Goal: Task Accomplishment & Management: Use online tool/utility

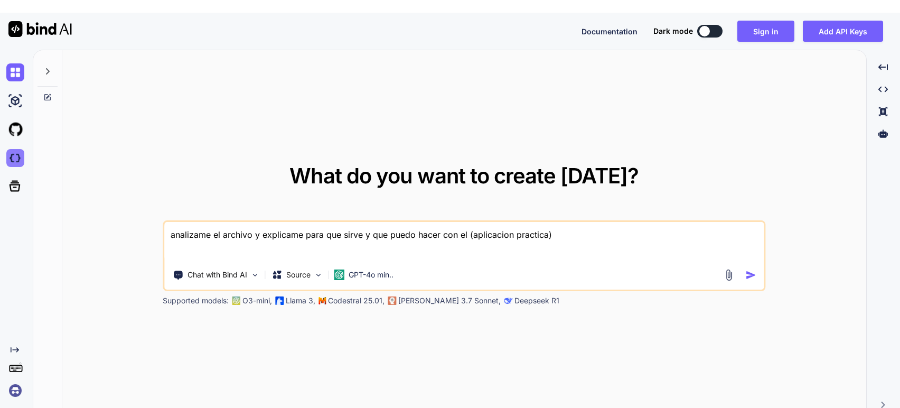
click at [11, 149] on img at bounding box center [15, 158] width 18 height 18
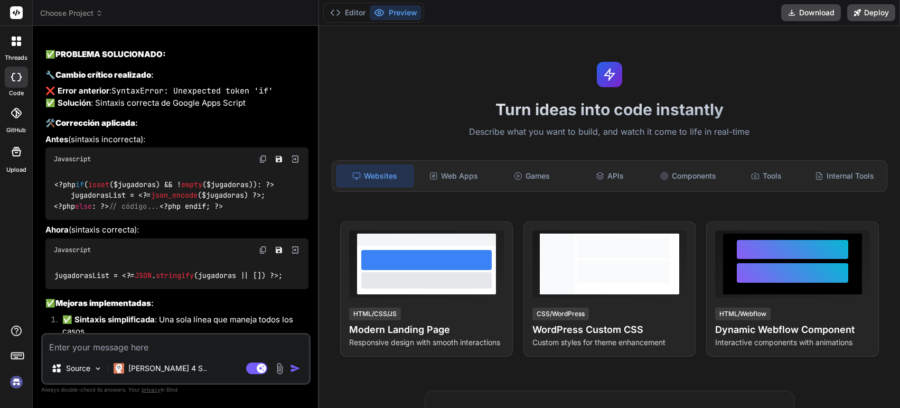
scroll to position [2328, 0]
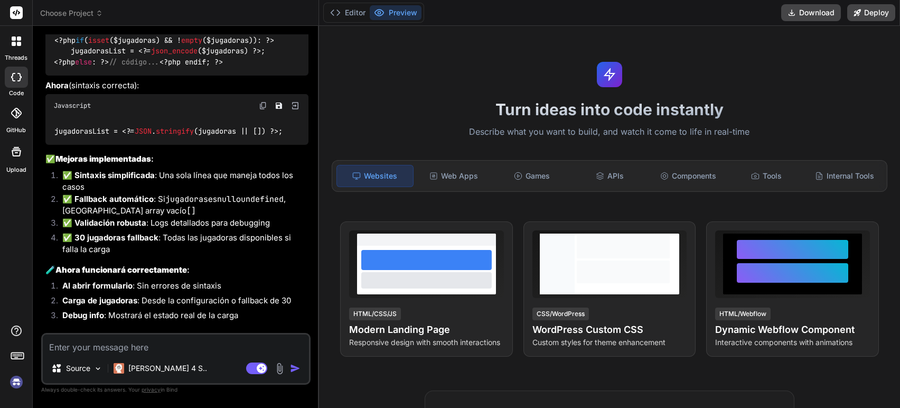
click at [82, 16] on span "Choose Project" at bounding box center [71, 13] width 63 height 11
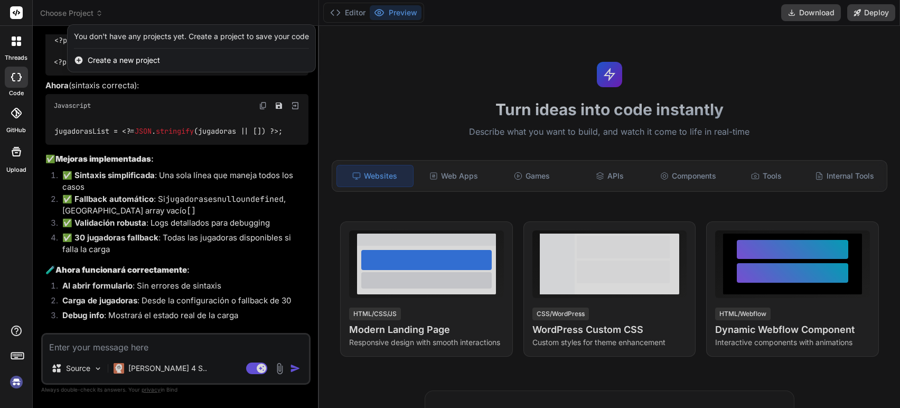
click at [17, 387] on img at bounding box center [16, 382] width 18 height 18
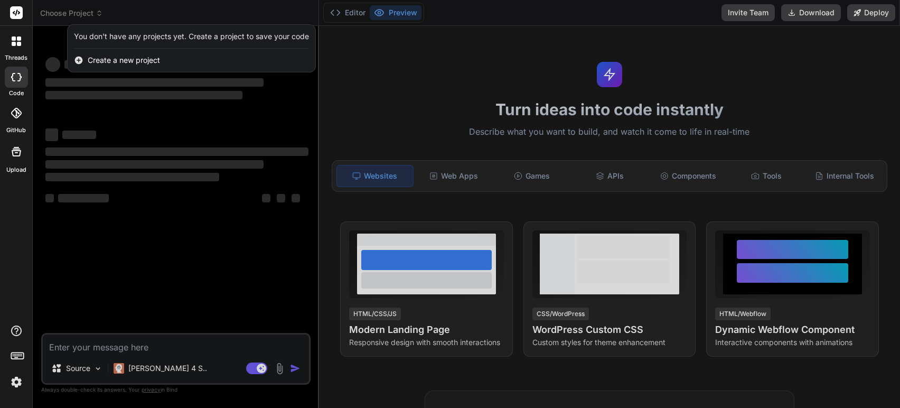
scroll to position [0, 0]
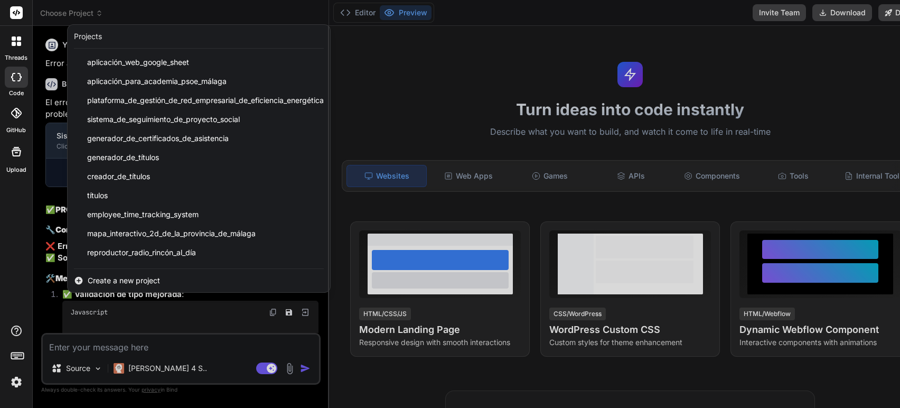
type textarea "x"
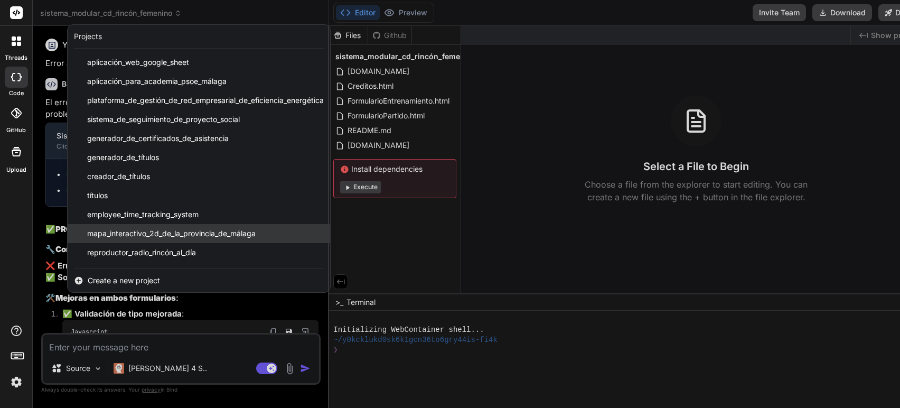
scroll to position [7, 0]
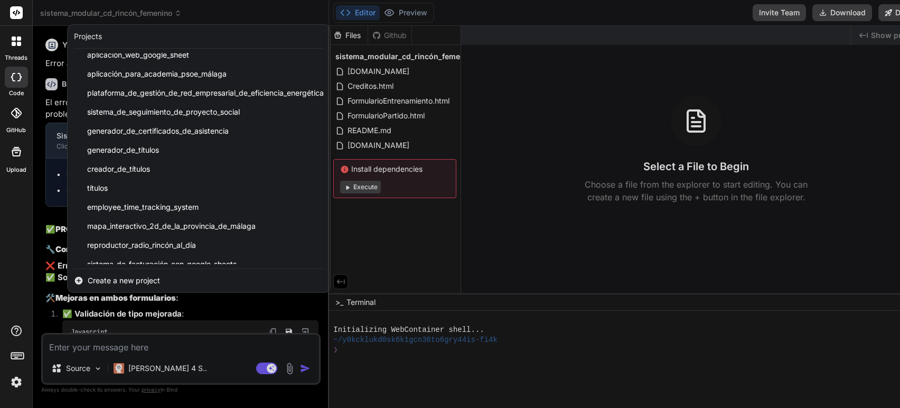
click at [265, 310] on div at bounding box center [450, 204] width 900 height 408
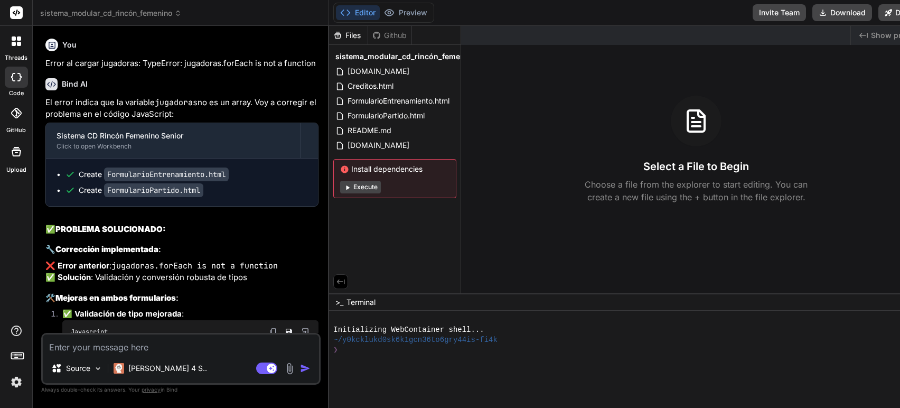
click at [110, 20] on header "sistema_modular_cd_rincón_femenino Created with Pixso." at bounding box center [181, 13] width 296 height 26
click at [117, 12] on span "sistema_modular_cd_rincón_femenino" at bounding box center [111, 13] width 142 height 11
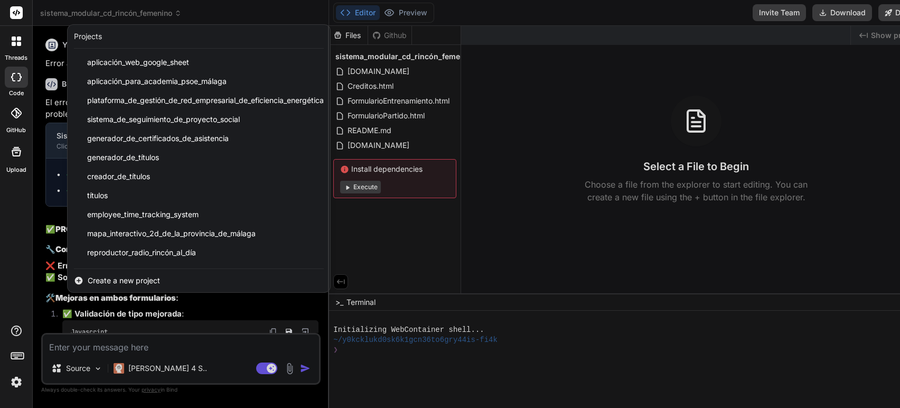
click at [119, 280] on span "Create a new project" at bounding box center [124, 280] width 72 height 11
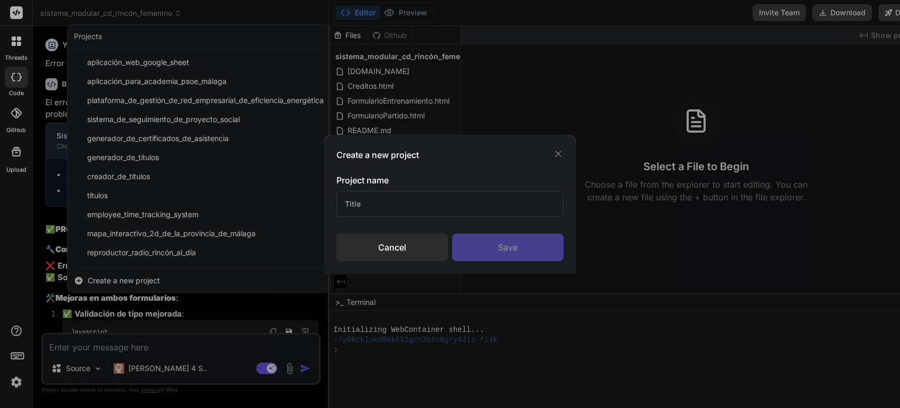
drag, startPoint x: 416, startPoint y: 215, endPoint x: 420, endPoint y: 200, distance: 16.5
click at [416, 213] on input "text" at bounding box center [449, 204] width 227 height 26
type input "Wordpress"
click at [507, 252] on div "Save" at bounding box center [507, 246] width 111 height 27
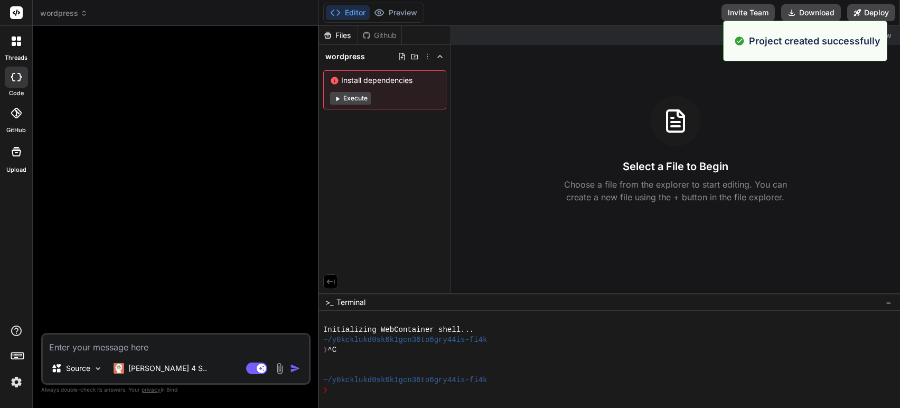
click at [136, 353] on div "Source Claude 4 S.. Agent Mode. When this toggle is activated, AI automatically…" at bounding box center [175, 359] width 269 height 52
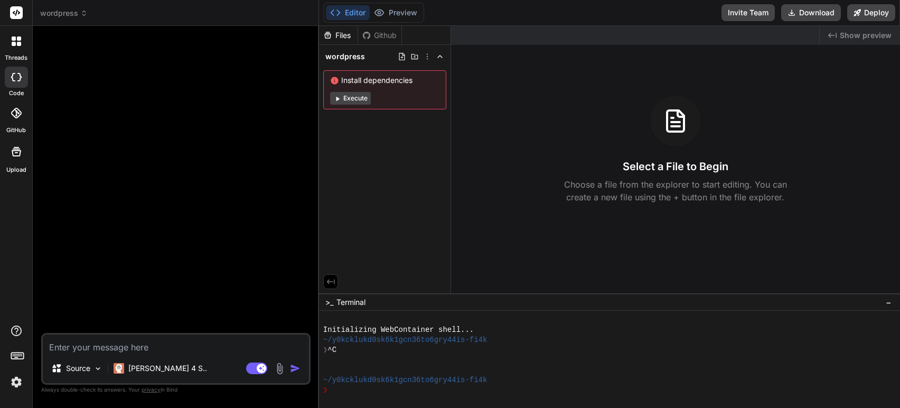
click at [140, 347] on textarea at bounding box center [176, 343] width 266 height 19
type textarea "x"
type textarea "s"
type textarea "x"
type textarea "si"
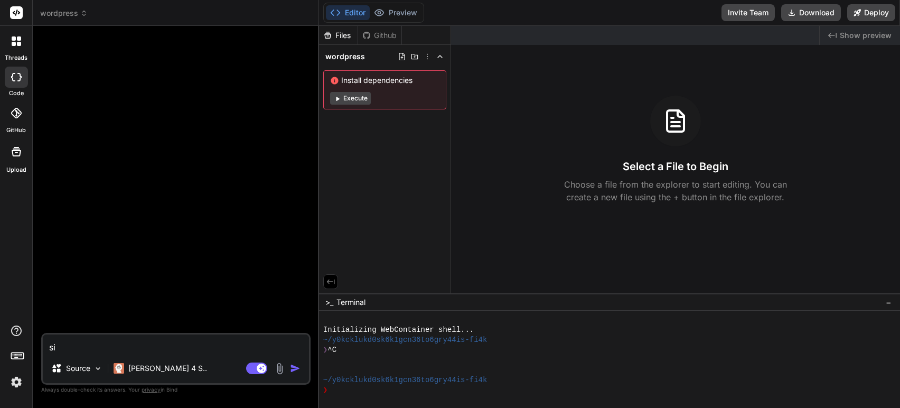
type textarea "x"
type textarea "si"
type textarea "x"
type textarea "si q"
type textarea "x"
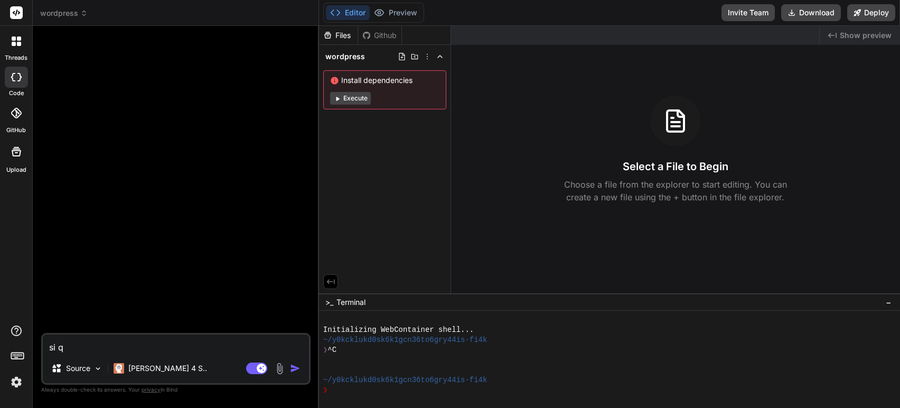
type textarea "si qu"
type textarea "x"
type textarea "si qui"
type textarea "x"
type textarea "si quie"
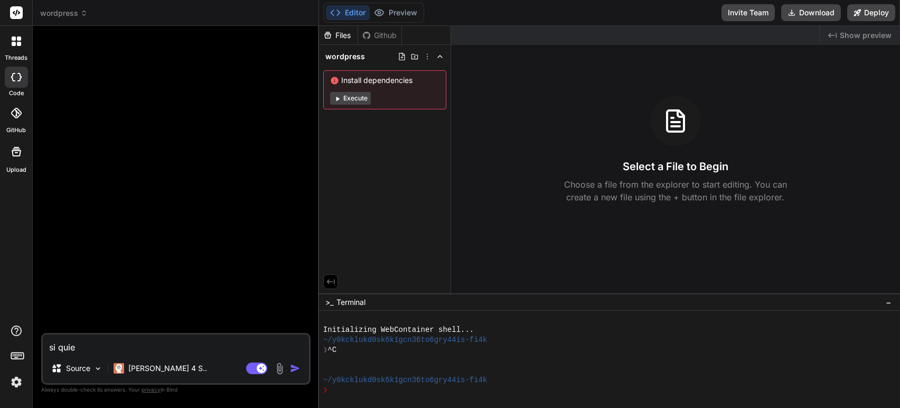
type textarea "x"
type textarea "si qui"
type textarea "x"
type textarea "si quis"
type textarea "x"
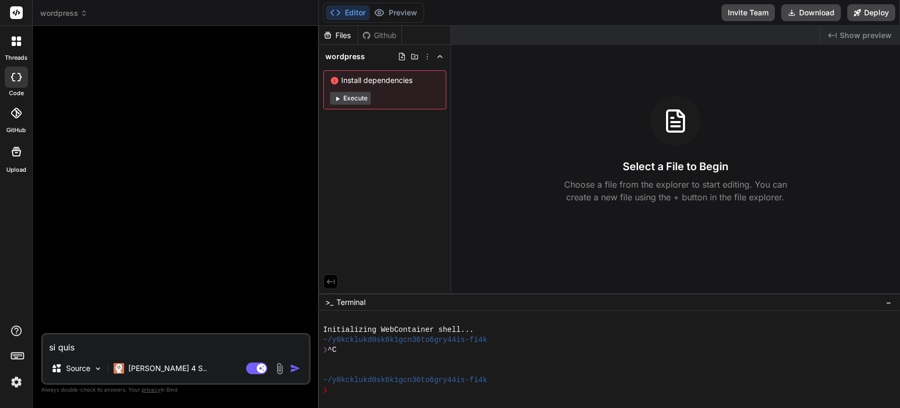
type textarea "si quisi"
type textarea "x"
type textarea "si quisie"
type textarea "x"
type textarea "si quisier"
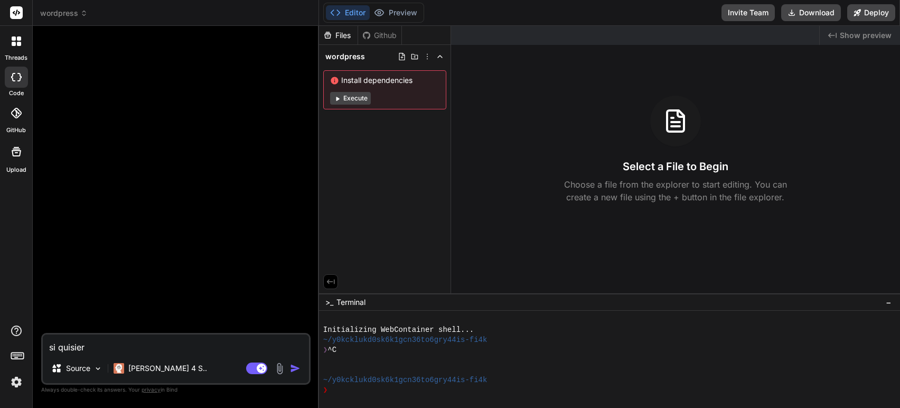
type textarea "x"
type textarea "si quisiera"
type textarea "x"
type textarea "si quisiera"
type textarea "x"
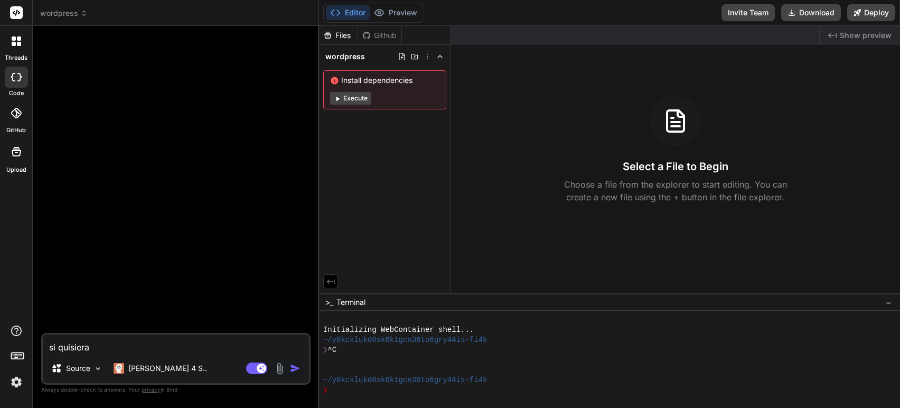
type textarea "si quisiera c"
type textarea "x"
type textarea "si quisiera cr"
type textarea "x"
type textarea "si quisiera cre"
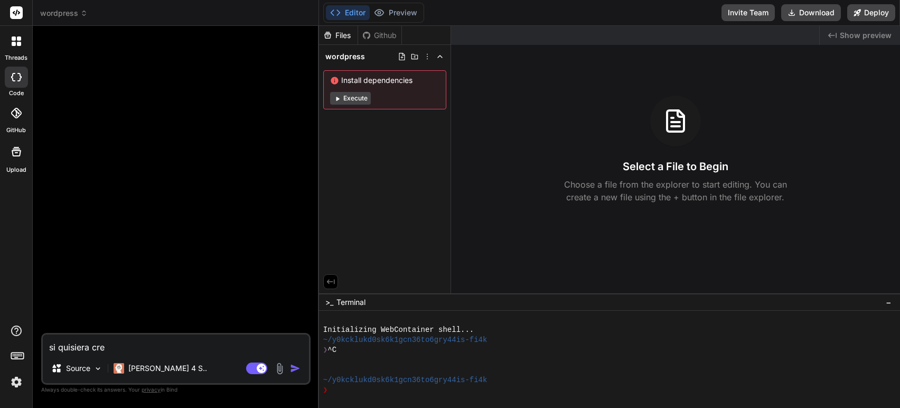
type textarea "x"
type textarea "si quisiera crea"
type textarea "x"
type textarea "si quisiera crear"
type textarea "x"
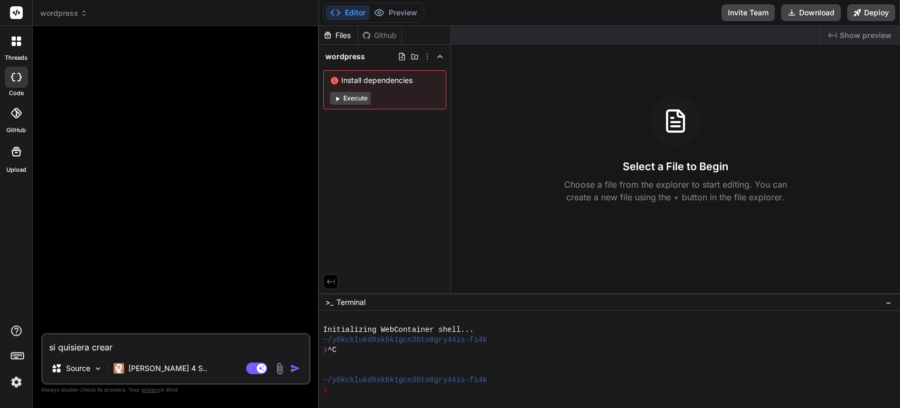
type textarea "si quisiera crear"
type textarea "x"
type textarea "si quisiera crear u"
type textarea "x"
type textarea "si quisiera crear un"
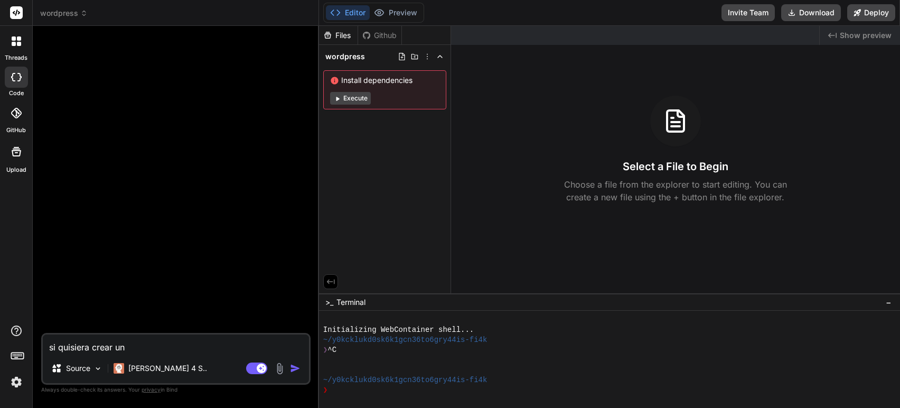
type textarea "x"
type textarea "si quisiera crear una"
type textarea "x"
type textarea "si quisiera crear una"
type textarea "x"
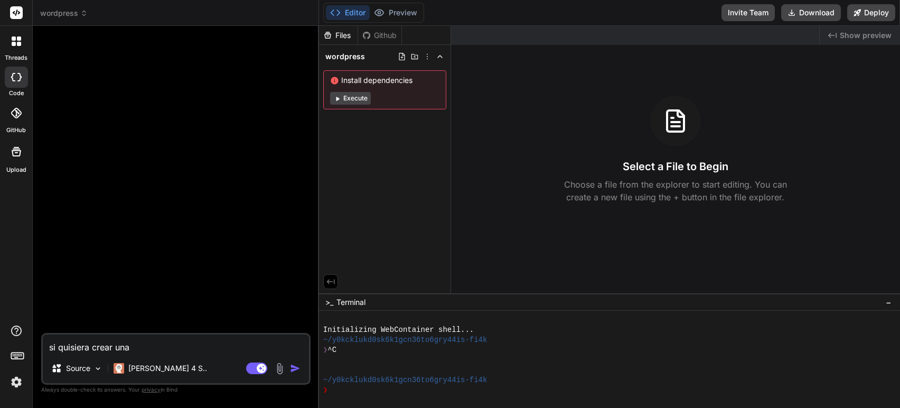
type textarea "si quisiera crear una w"
type textarea "x"
type textarea "si quisiera crear una we"
type textarea "x"
type textarea "si quisiera crear una web"
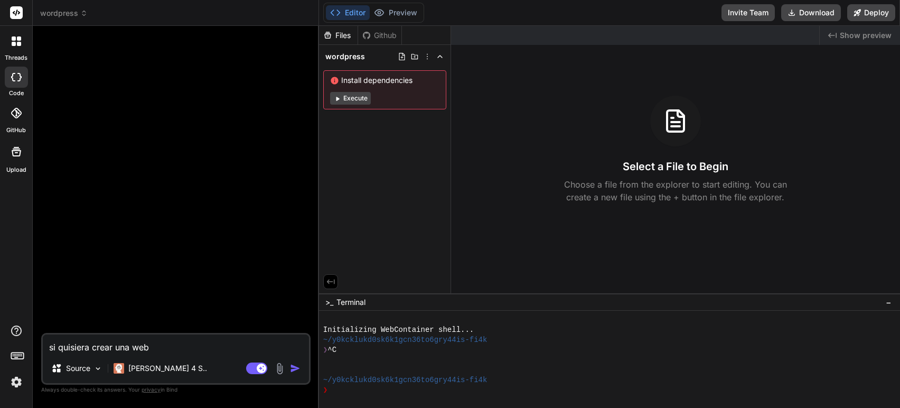
type textarea "x"
type textarea "si quisiera crear una web"
type textarea "x"
type textarea "si quisiera crear una web b"
type textarea "x"
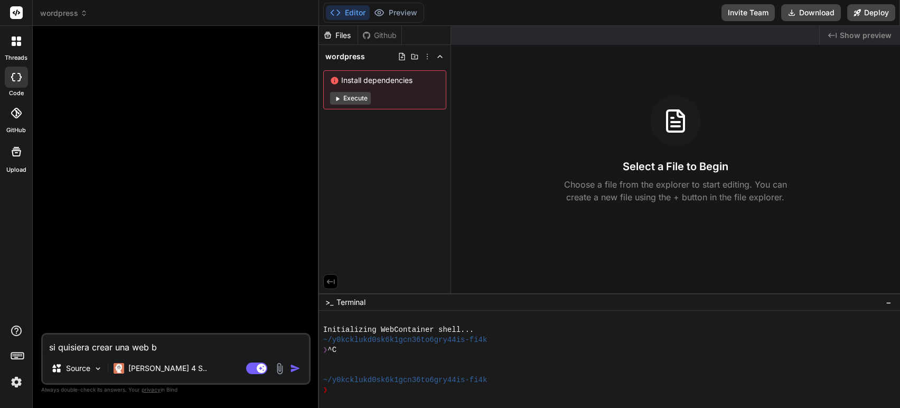
type textarea "si quisiera crear una web ba"
type textarea "x"
type textarea "si quisiera crear una web bas"
type textarea "x"
type textarea "si quisiera crear una web basa"
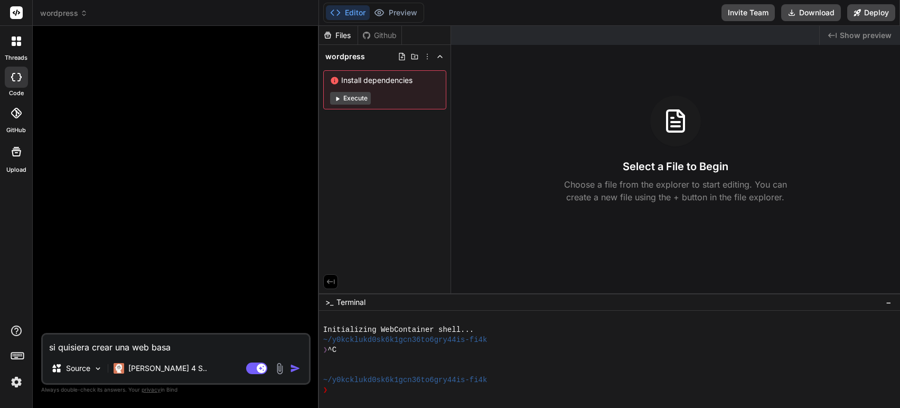
type textarea "x"
type textarea "si quisiera crear una web basad"
type textarea "x"
type textarea "si quisiera crear una web basada"
type textarea "x"
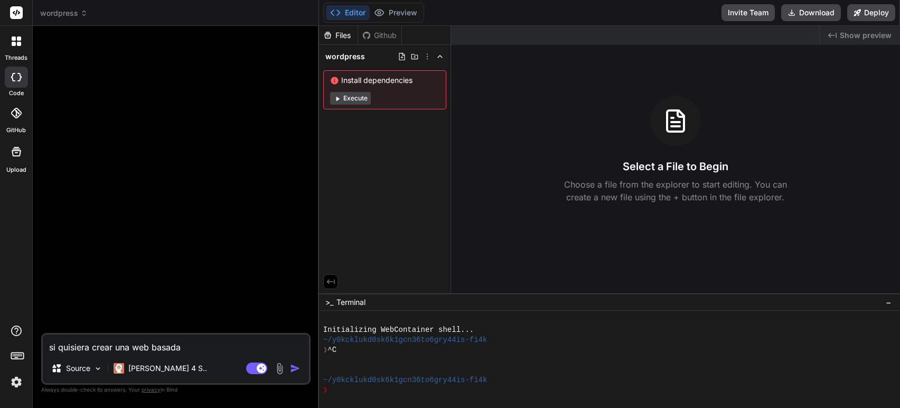
type textarea "si quisiera crear una web basada"
type textarea "x"
type textarea "si quisiera crear una web basada e"
type textarea "x"
type textarea "si quisiera crear una web basada en"
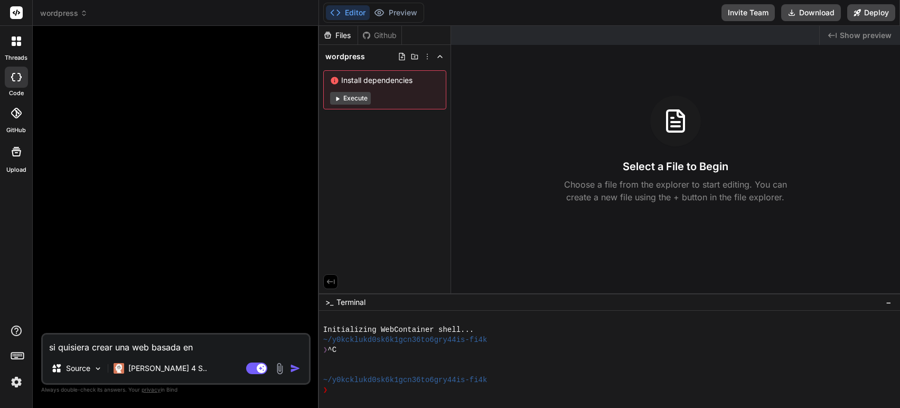
type textarea "x"
type textarea "si quisiera crear una web basada en"
type textarea "x"
type textarea "si quisiera crear una web basada en w"
type textarea "x"
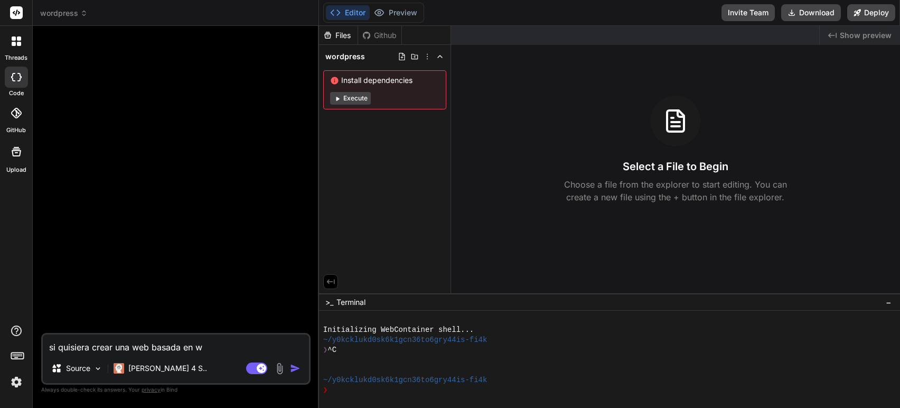
type textarea "si quisiera crear una web basada en wo"
type textarea "x"
type textarea "si quisiera crear una web basada en wor"
type textarea "x"
type textarea "si quisiera crear una web basada en word"
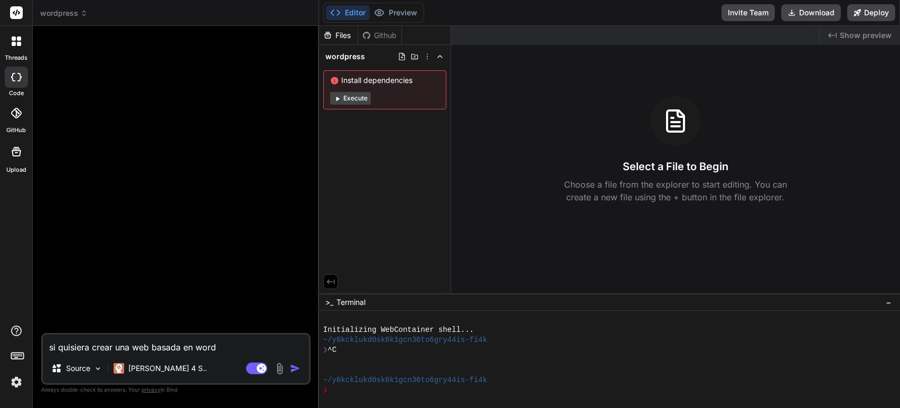
type textarea "x"
type textarea "si quisiera crear una web basada en wordp"
type textarea "x"
type textarea "si quisiera crear una web basada en wordpr"
type textarea "x"
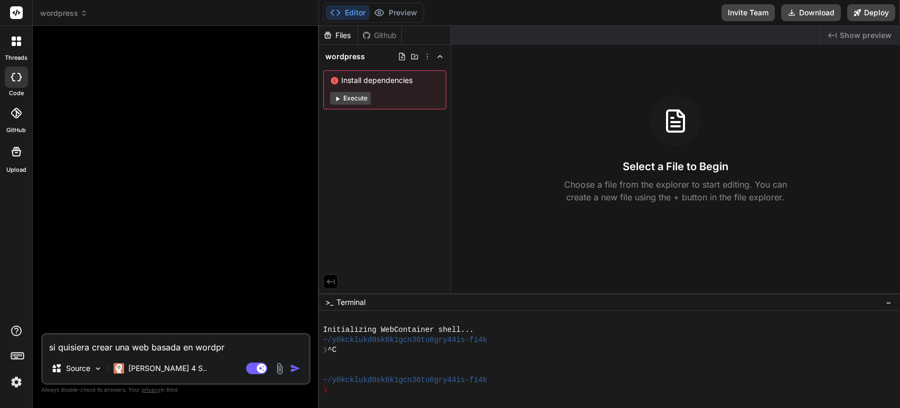
type textarea "si quisiera crear una web basada en wordpre"
type textarea "x"
type textarea "si quisiera crear una web basada en wordpres"
type textarea "x"
type textarea "si quisiera crear una web basada en wordpress"
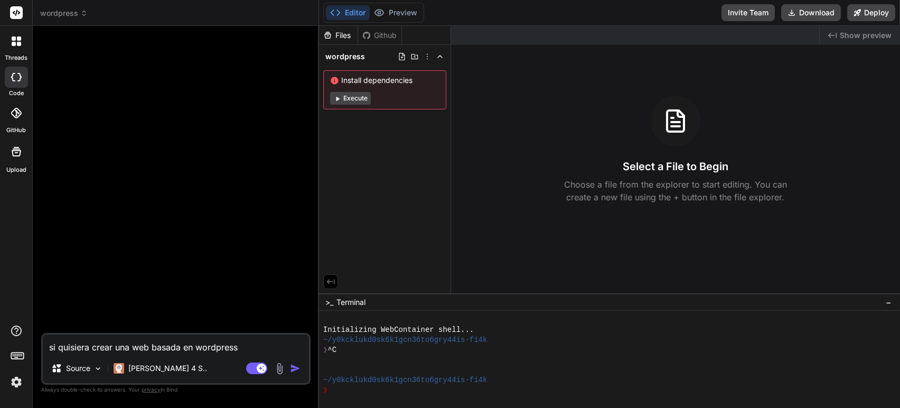
type textarea "x"
type textarea "si quisiera crear una web basada en wordpress"
type textarea "x"
type textarea "si quisiera crear una web basada en wordpress y"
type textarea "x"
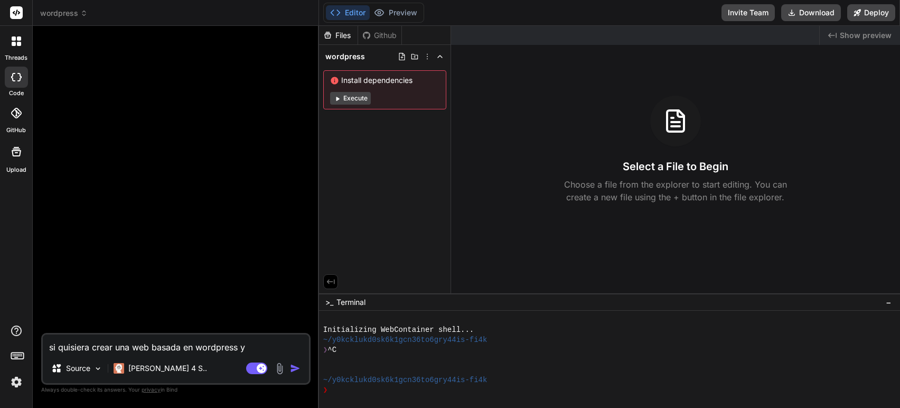
type textarea "si quisiera crear una web basada en wordpress y"
type textarea "x"
type textarea "si quisiera crear una web basada en wordpress y q"
type textarea "x"
type textarea "si quisiera crear una web basada en wordpress y qu"
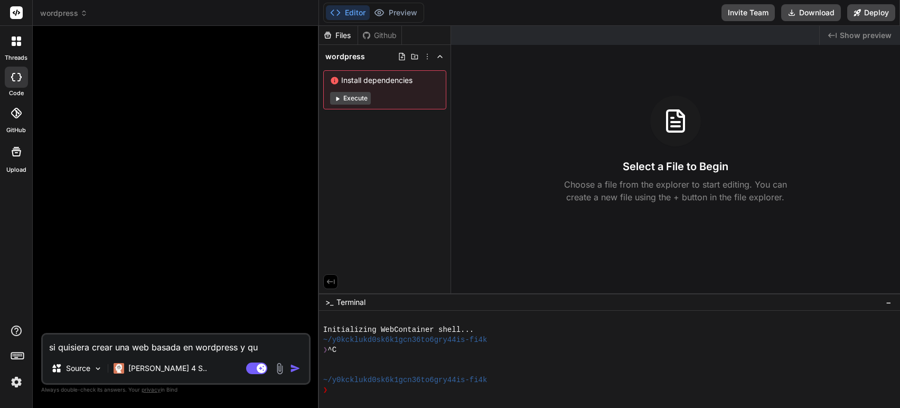
type textarea "x"
type textarea "si quisiera crear una web basada en wordpress y que"
type textarea "x"
type textarea "si quisiera crear una web basada en wordpress y que"
type textarea "x"
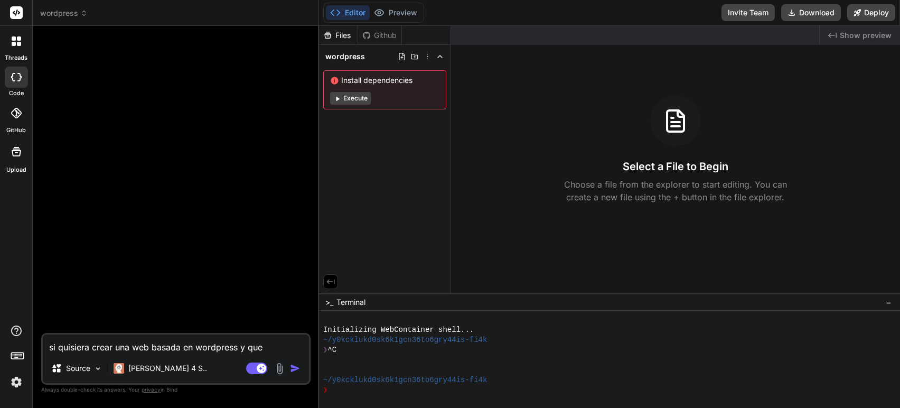
type textarea "si quisiera crear una web basada en wordpress y que u"
type textarea "x"
type textarea "si quisiera crear una web basada en wordpress y que un"
type textarea "x"
type textarea "si quisiera crear una web basada en wordpress y que una"
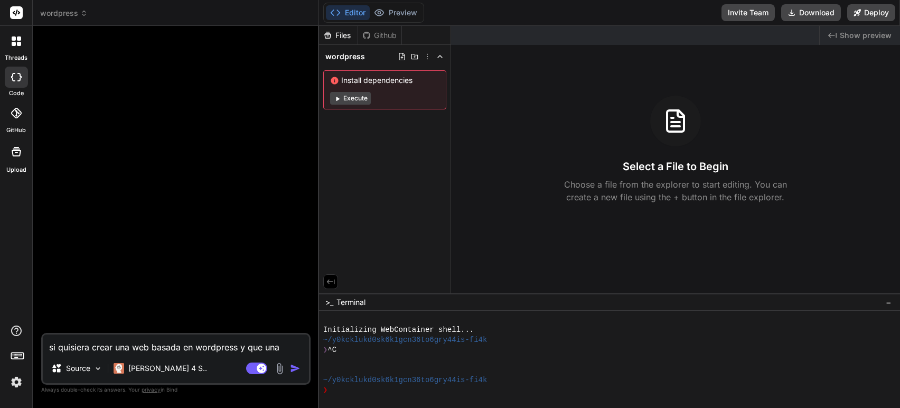
type textarea "x"
type textarea "si quisiera crear una web basada en wordpress y que una"
type textarea "x"
type textarea "si quisiera crear una web basada en wordpress y que una v"
type textarea "x"
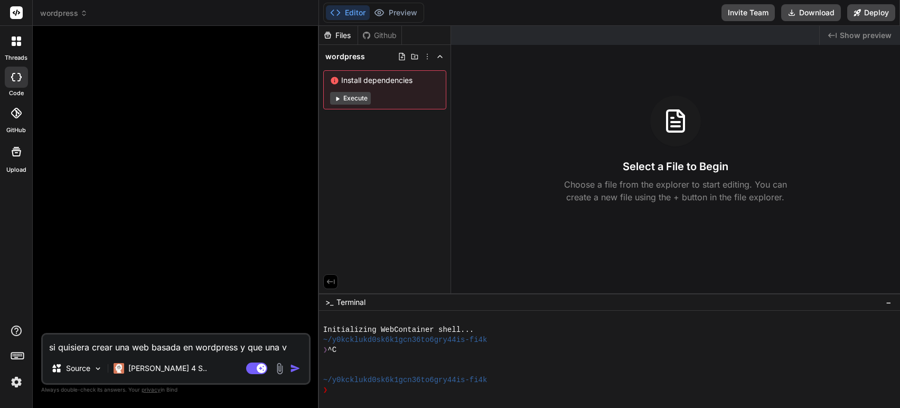
type textarea "si quisiera crear una web basada en wordpress y que una ve"
type textarea "x"
type textarea "si quisiera crear una web basada en wordpress y que una vez"
type textarea "x"
type textarea "si quisiera crear una web basada en wordpress y que una vez"
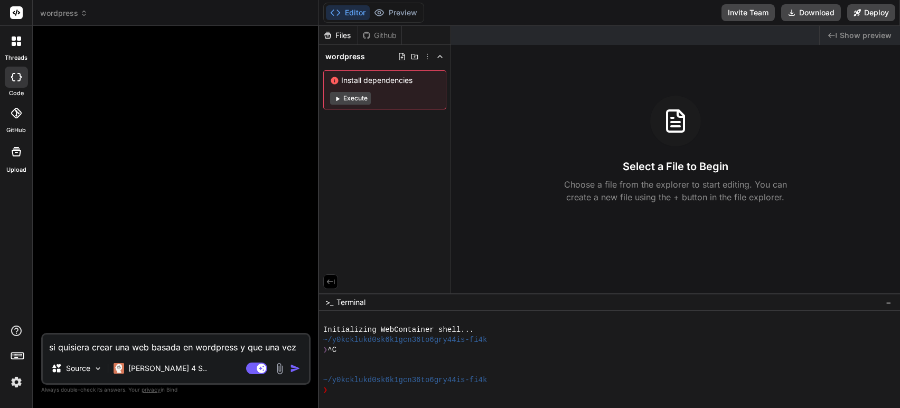
type textarea "x"
type textarea "si quisiera crear una web basada en wordpress y que una vez m"
type textarea "x"
type textarea "si quisiera crear una web basada en wordpress y que una vez me"
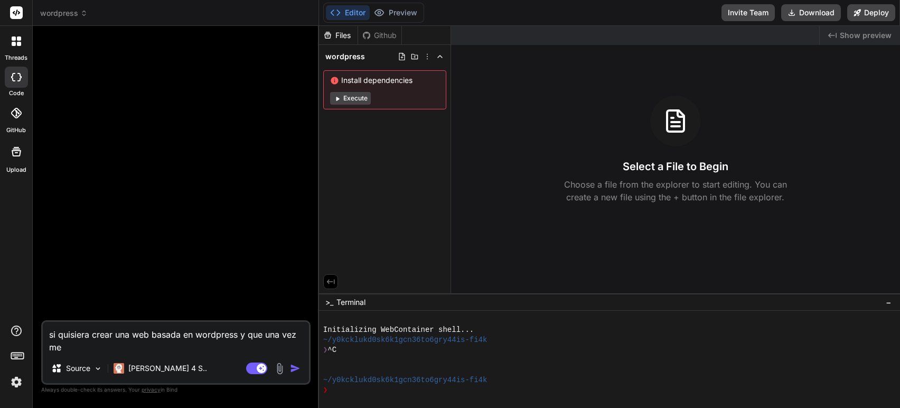
type textarea "x"
type textarea "si quisiera crear una web basada en wordpress y que una vez me"
type textarea "x"
type textarea "si quisiera crear una web basada en wordpress y que una vez me l"
type textarea "x"
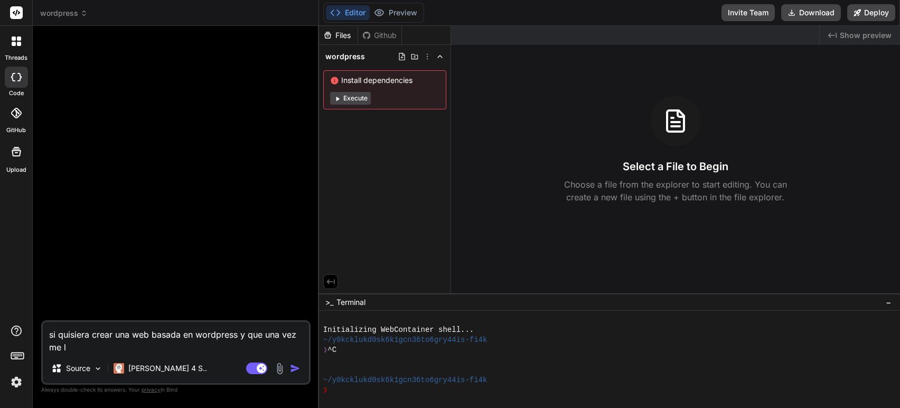
type textarea "si quisiera crear una web basada en wordpress y que una vez me la"
type textarea "x"
type textarea "si quisiera crear una web basada en wordpress y que una vez me la"
type textarea "x"
type textarea "si quisiera crear una web basada en wordpress y que una vez me la h"
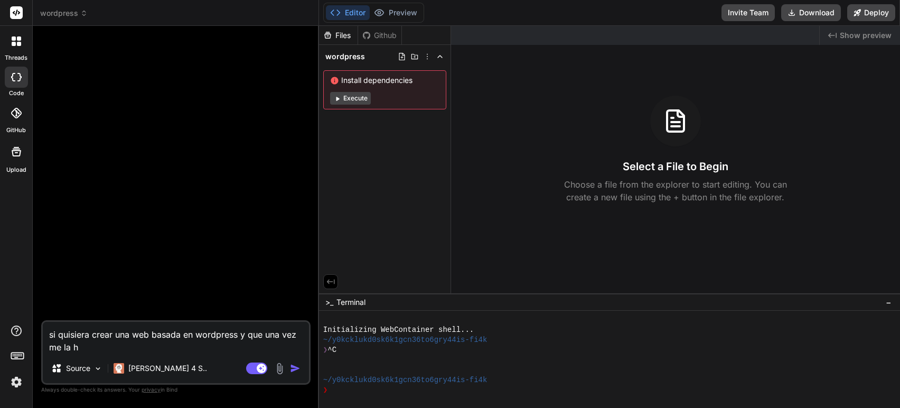
type textarea "x"
type textarea "si quisiera crear una web basada en wordpress y que una vez me la ha"
type textarea "x"
type textarea "si quisiera crear una web basada en wordpress y que una vez me la hag"
type textarea "x"
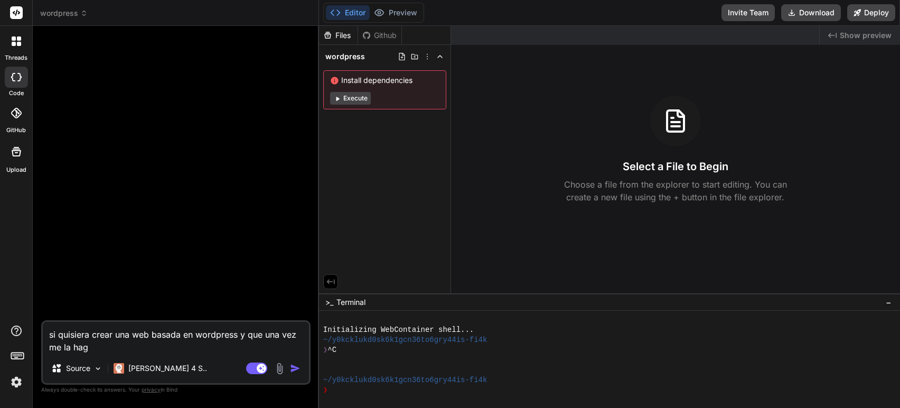
type textarea "si quisiera crear una web basada en wordpress y que una vez me la haga"
type textarea "x"
type textarea "si quisiera crear una web basada en wordpress y que una vez me la hagas"
type textarea "x"
type textarea "si quisiera crear una web basada en wordpress y que una vez me la hagas,"
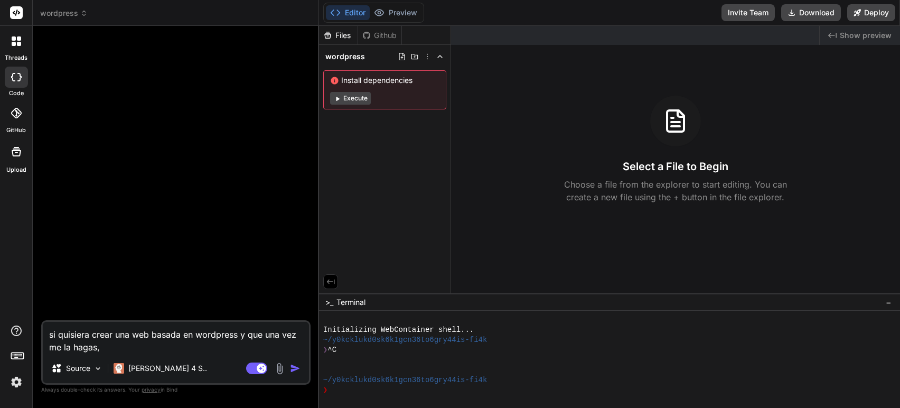
type textarea "x"
type textarea "si quisiera crear una web basada en wordpress y que una vez me la hagas,"
type textarea "x"
type textarea "si quisiera crear una web basada en wordpress y que una vez me la hagas, s"
type textarea "x"
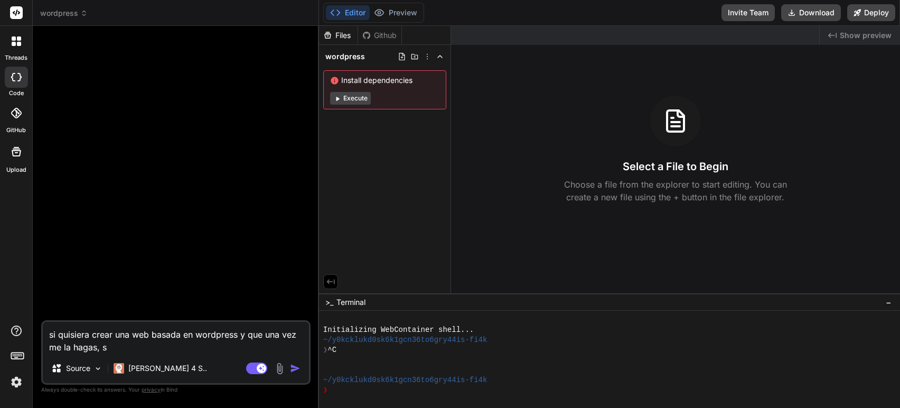
type textarea "si quisiera crear una web basada en wordpress y que una vez me la hagas, se"
type textarea "x"
type textarea "si quisiera crear una web basada en wordpress y que una vez me la hagas, se"
type textarea "x"
type textarea "si quisiera crear una web basada en wordpress y que una vez me la hagas, se p"
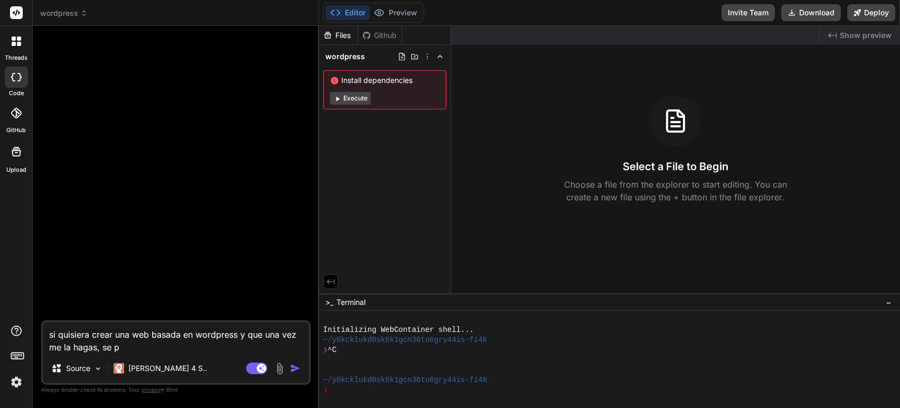
type textarea "x"
type textarea "si quisiera crear una web basada en wordpress y que una vez me la hagas, se pu"
type textarea "x"
type textarea "si quisiera crear una web basada en wordpress y que una vez me la hagas, se pue"
type textarea "x"
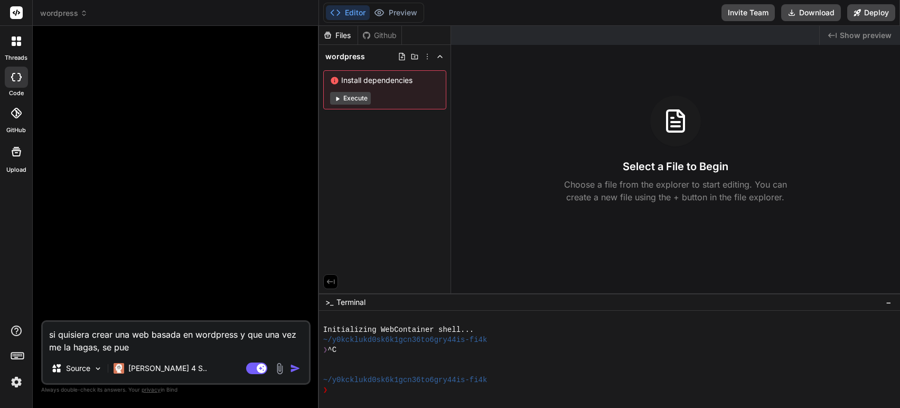
type textarea "si quisiera crear una web basada en wordpress y que una vez me la hagas, se pued"
type textarea "x"
type textarea "si quisiera crear una web basada en wordpress y que una vez me la hagas, se pue…"
type textarea "x"
type textarea "si quisiera crear una web basada en wordpress y que una vez me la hagas, se pue…"
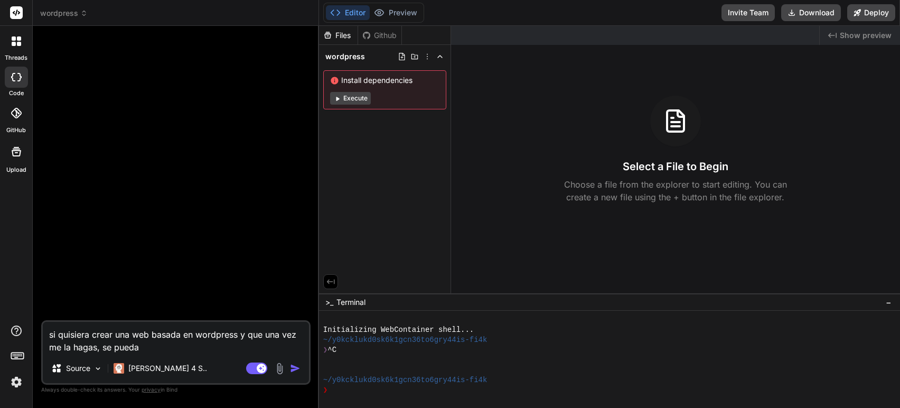
type textarea "x"
type textarea "si quisiera crear una web basada en wordpress y que una vez me la hagas, se pue…"
type textarea "x"
type textarea "si quisiera crear una web basada en wordpress y que una vez me la hagas, se pue…"
type textarea "x"
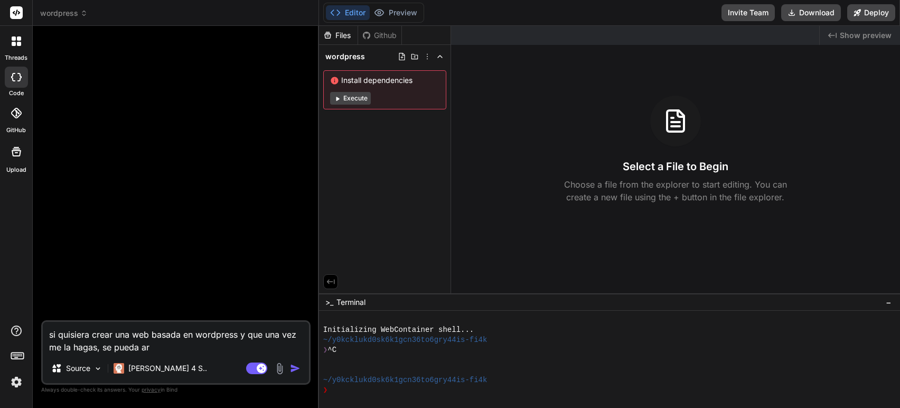
type textarea "si quisiera crear una web basada en wordpress y que una vez me la hagas, se pue…"
type textarea "x"
type textarea "si quisiera crear una web basada en wordpress y que una vez me la hagas, se pue…"
type textarea "x"
type textarea "si quisiera crear una web basada en wordpress y que una vez me la hagas, se pue…"
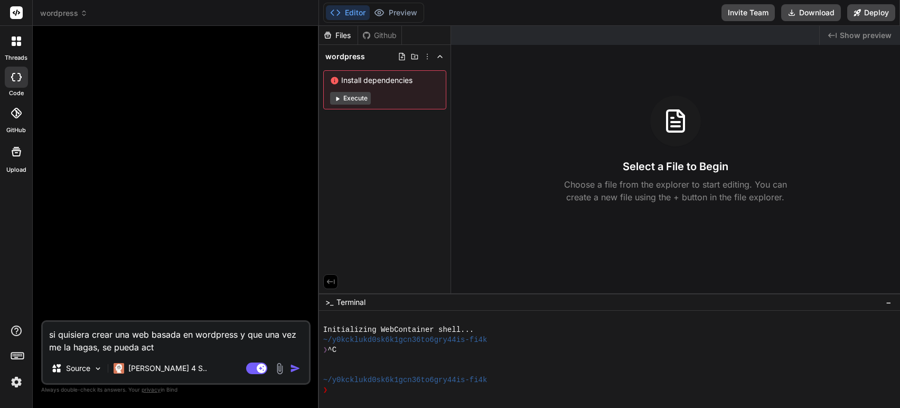
type textarea "x"
type textarea "si quisiera crear una web basada en wordpress y que una vez me la hagas, se pue…"
type textarea "x"
type textarea "si quisiera crear una web basada en wordpress y que una vez me la hagas, se pue…"
type textarea "x"
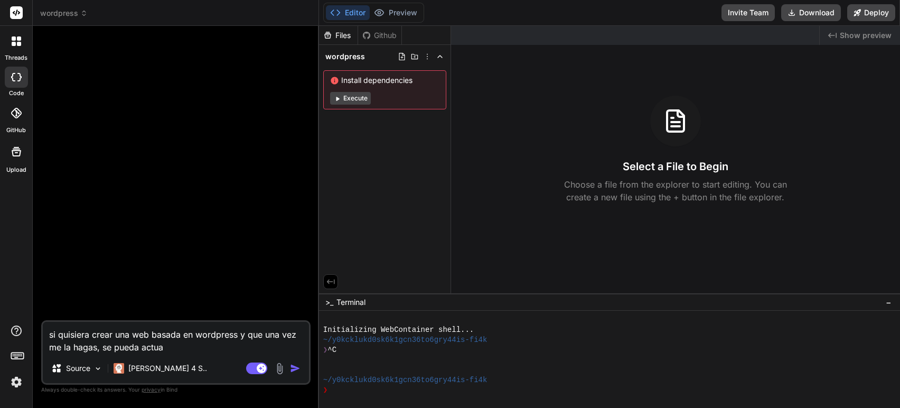
type textarea "si quisiera crear una web basada en wordpress y que una vez me la hagas, se pue…"
type textarea "x"
type textarea "si quisiera crear una web basada en wordpress y que una vez me la hagas, se pue…"
type textarea "x"
type textarea "si quisiera crear una web basada en wordpress y que una vez me la hagas, se pue…"
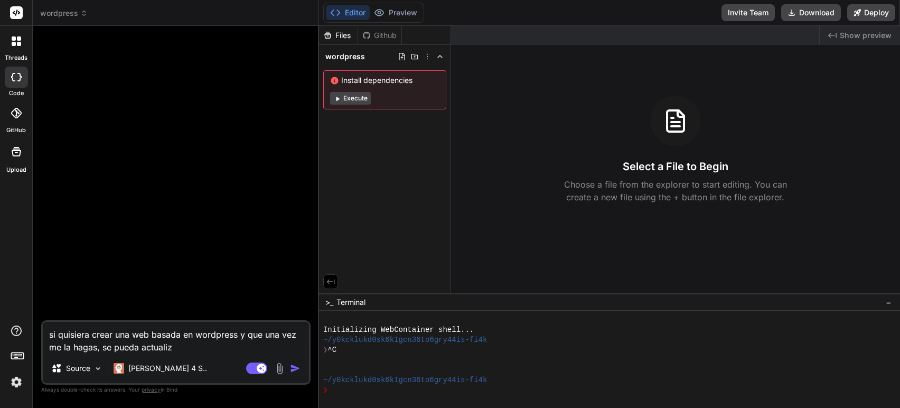
type textarea "x"
type textarea "si quisiera crear una web basada en wordpress y que una vez me la hagas, se pue…"
type textarea "x"
type textarea "si quisiera crear una web basada en wordpress y que una vez me la hagas, se pue…"
type textarea "x"
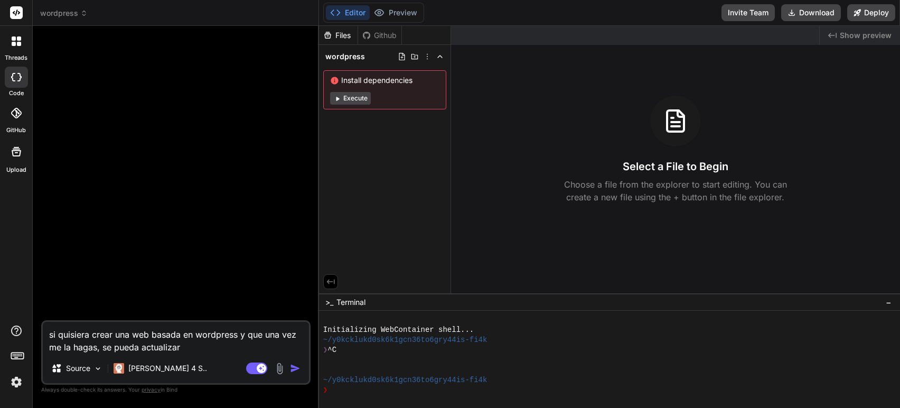
type textarea "si quisiera crear una web basada en wordpress y que una vez me la hagas, se pue…"
type textarea "x"
type textarea "si quisiera crear una web basada en wordpress y que una vez me la hagas, se pue…"
type textarea "x"
type textarea "si quisiera crear una web basada en wordpress y que una vez me la hagas, se pue…"
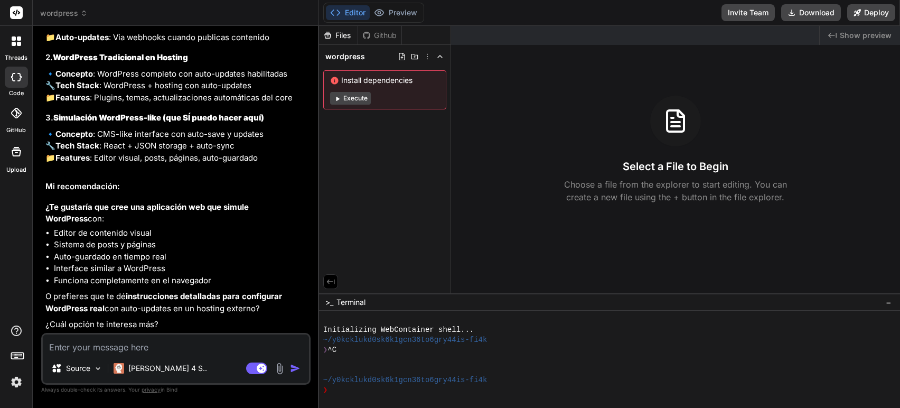
scroll to position [285, 0]
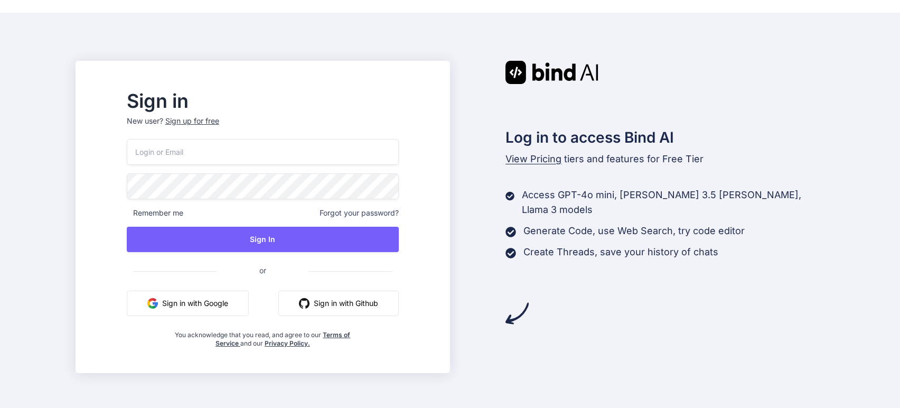
click at [244, 290] on button "Sign in with Google" at bounding box center [188, 302] width 122 height 25
